Goal: Transaction & Acquisition: Purchase product/service

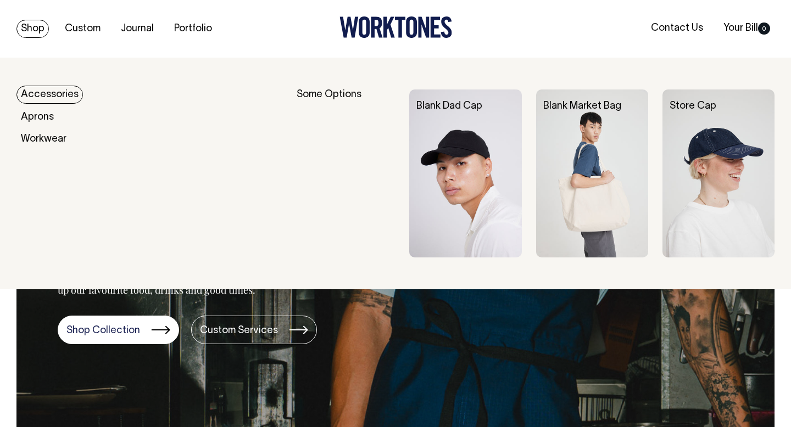
click at [483, 105] on div "Blank Dad Cap" at bounding box center [472, 106] width 112 height 11
click at [473, 146] on img at bounding box center [465, 173] width 112 height 168
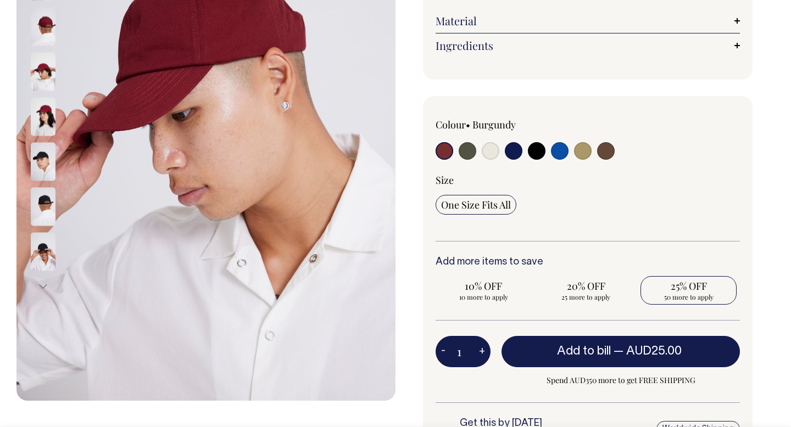
scroll to position [226, 0]
click at [690, 287] on span "25% OFF" at bounding box center [688, 285] width 85 height 13
click at [690, 287] on input "25% OFF 50 more to apply" at bounding box center [688, 290] width 96 height 29
radio input "true"
type input "50"
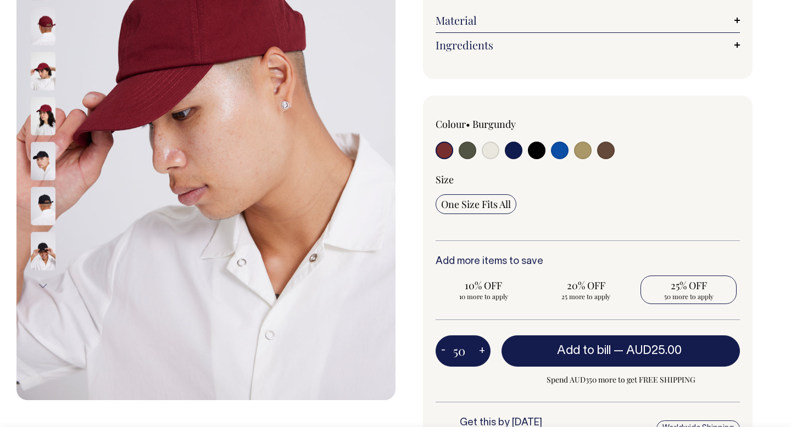
radio input "true"
select select
type input "50"
